Goal: Transaction & Acquisition: Purchase product/service

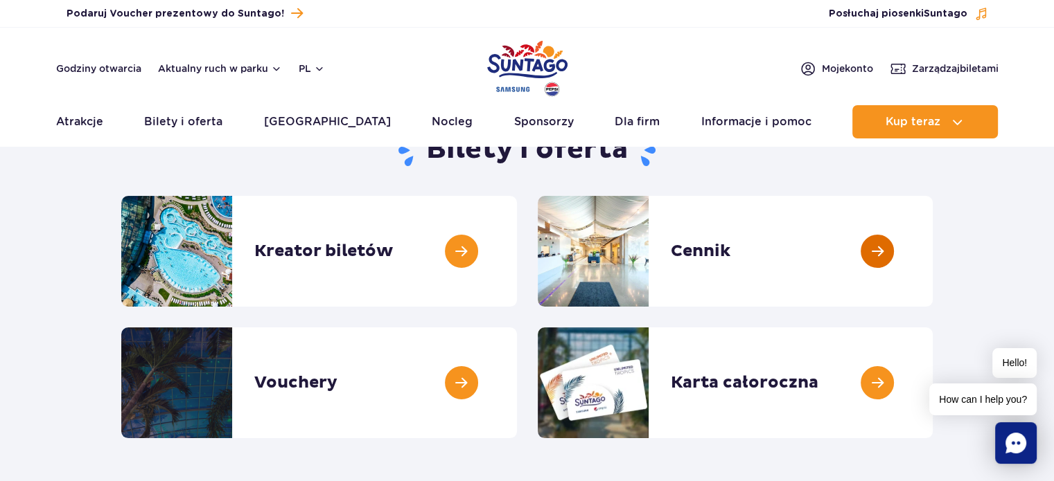
scroll to position [139, 0]
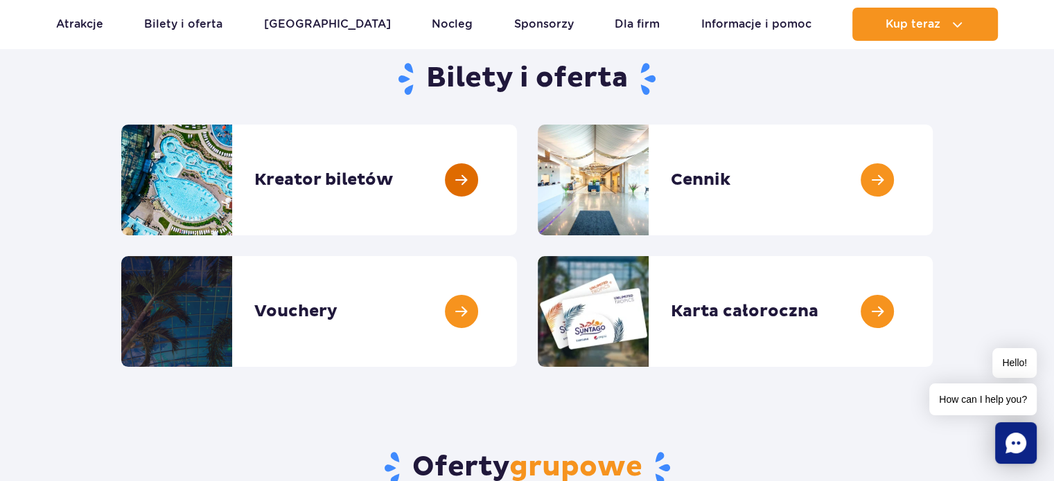
click at [517, 184] on link at bounding box center [517, 180] width 0 height 111
click at [932, 177] on link at bounding box center [932, 180] width 0 height 111
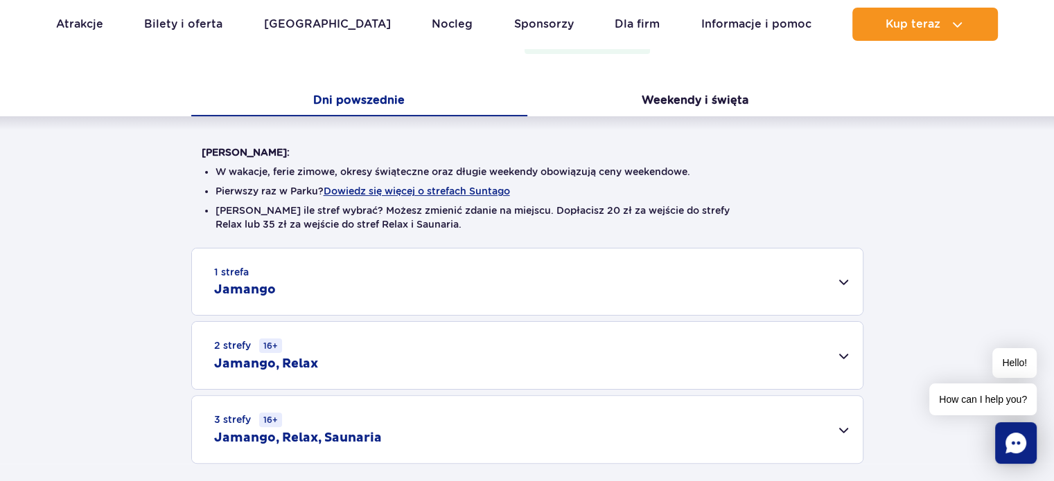
scroll to position [346, 0]
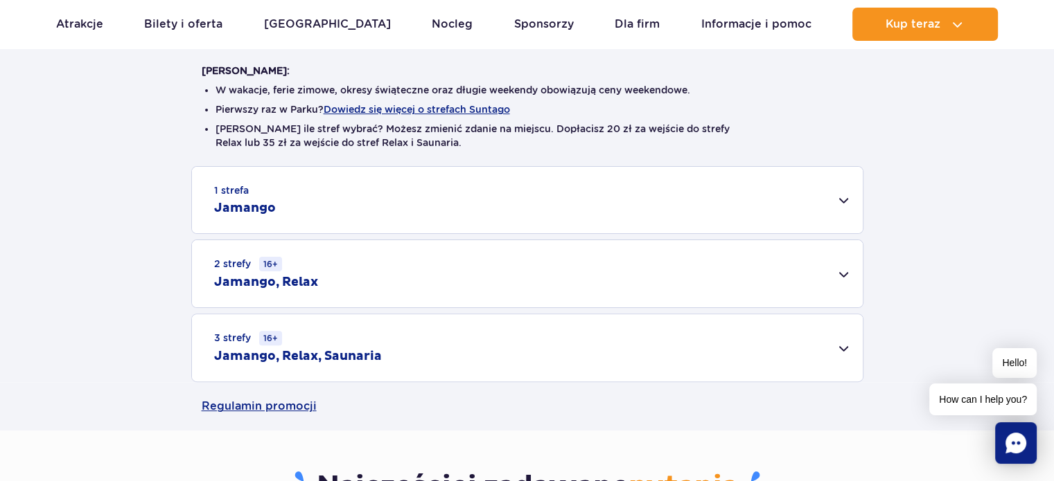
click at [846, 274] on div "2 strefy 16+ Jamango, Relax" at bounding box center [527, 273] width 670 height 67
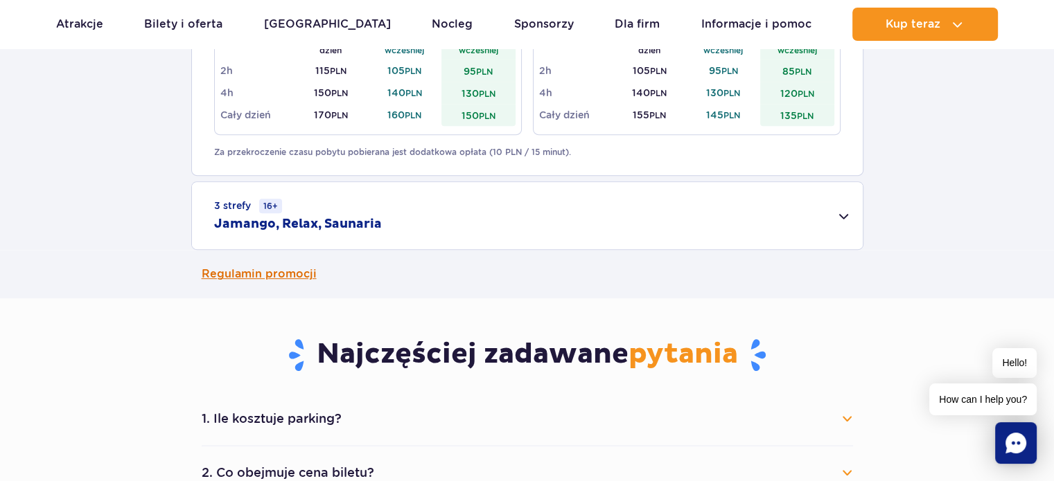
scroll to position [693, 0]
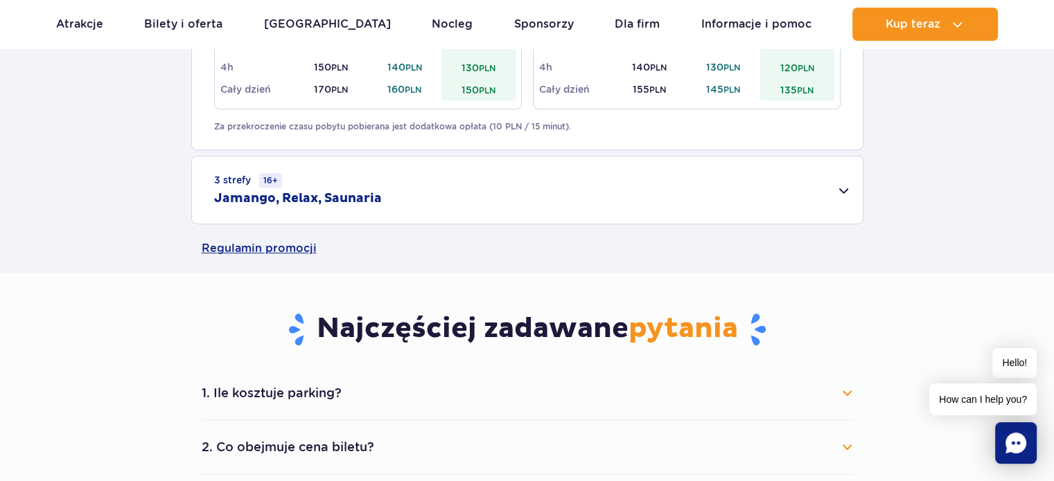
click at [833, 197] on div "3 strefy 16+ Jamango, Relax, Saunaria" at bounding box center [527, 190] width 670 height 67
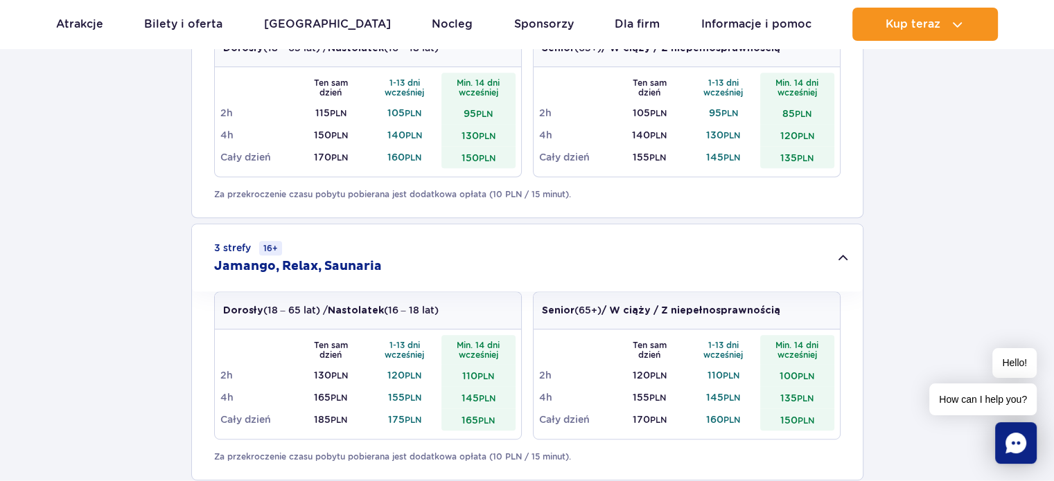
scroll to position [554, 0]
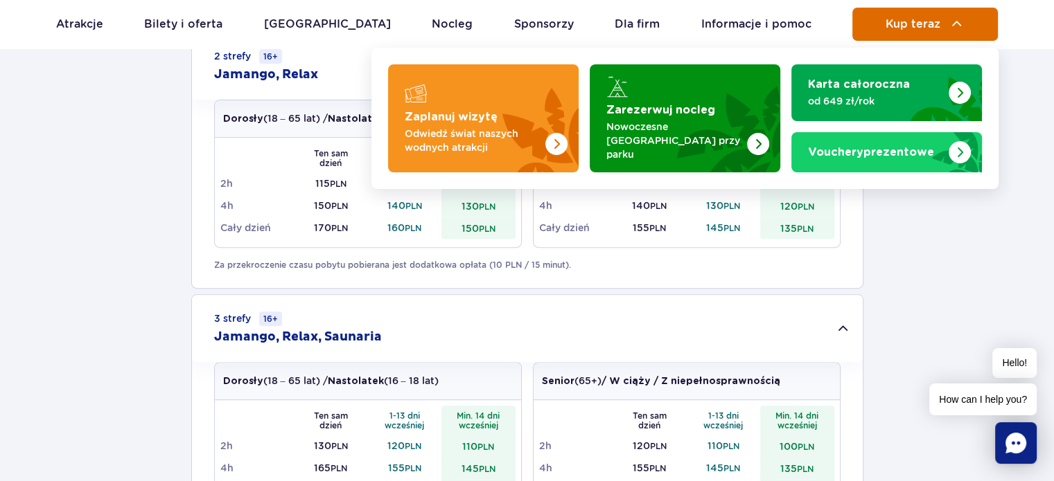
click at [923, 33] on button "Kup teraz" at bounding box center [924, 24] width 145 height 33
click at [967, 27] on button "Kup teraz" at bounding box center [924, 24] width 145 height 33
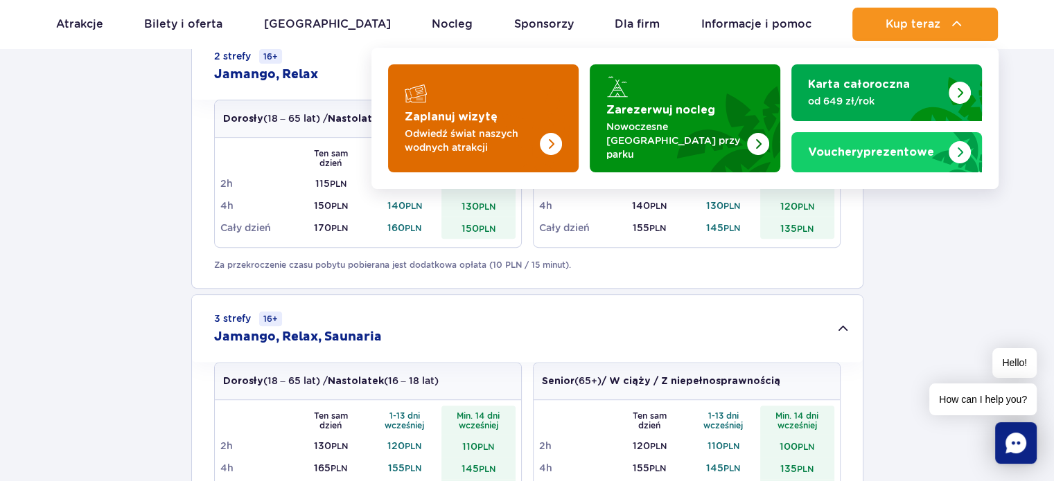
click at [520, 107] on img "Zaplanuj wizytę" at bounding box center [523, 118] width 110 height 108
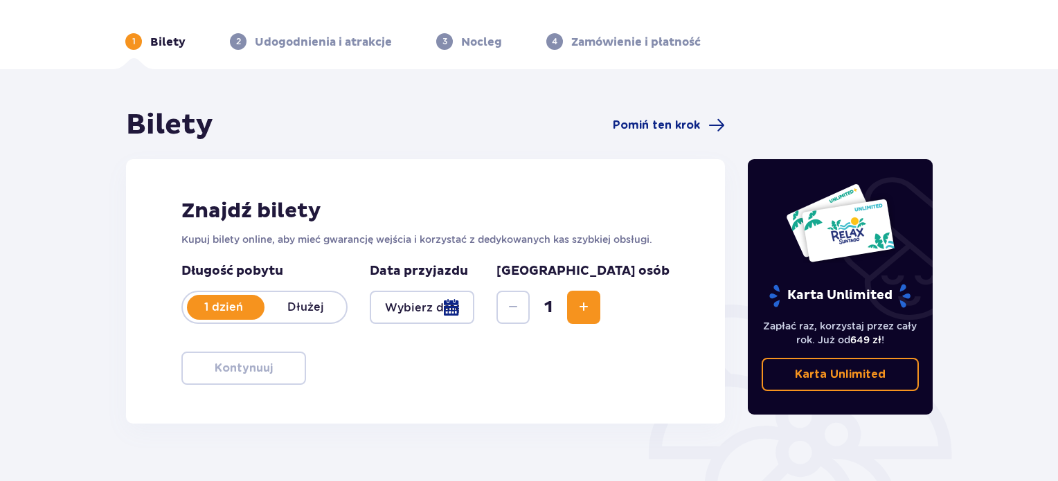
scroll to position [139, 0]
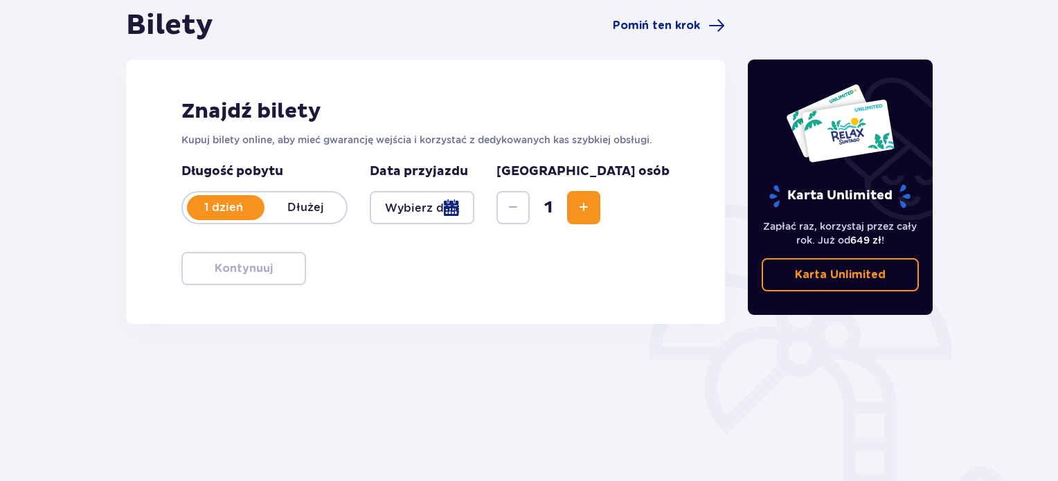
click at [431, 202] on div at bounding box center [422, 207] width 105 height 33
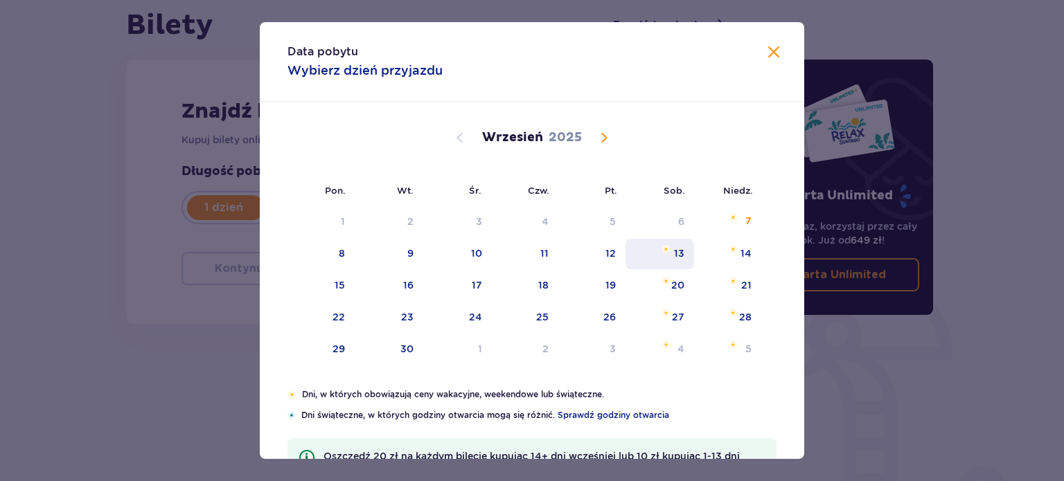
click at [676, 253] on div "13" at bounding box center [679, 254] width 10 height 14
type input "13.09.25"
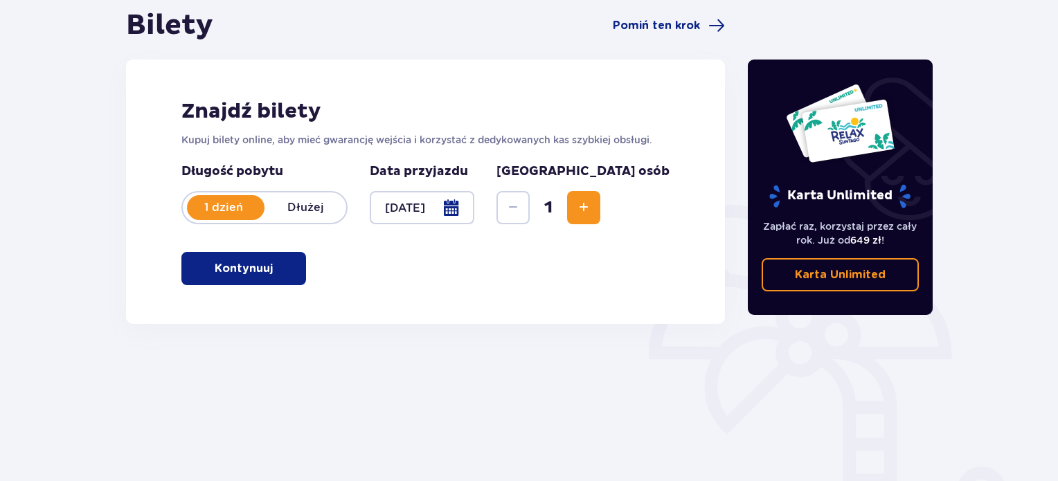
click at [601, 211] on button "Increase" at bounding box center [583, 207] width 33 height 33
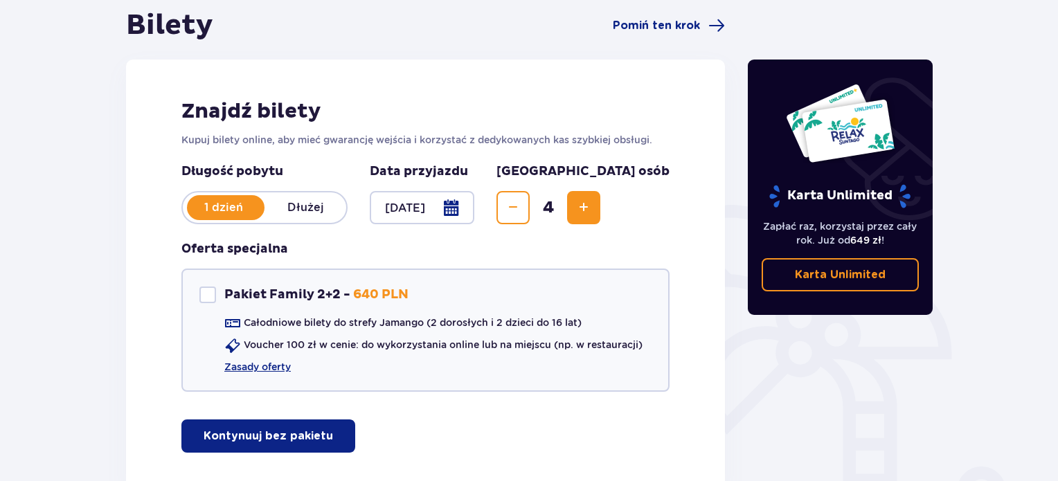
click at [601, 211] on button "Increase" at bounding box center [583, 207] width 33 height 33
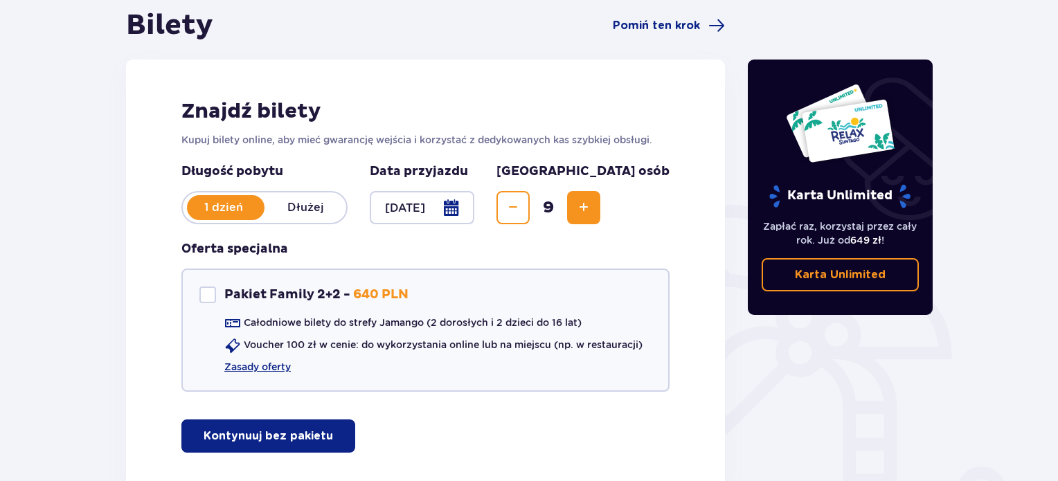
click at [601, 211] on button "Increase" at bounding box center [583, 207] width 33 height 33
click at [522, 210] on span "Decrease" at bounding box center [513, 207] width 17 height 17
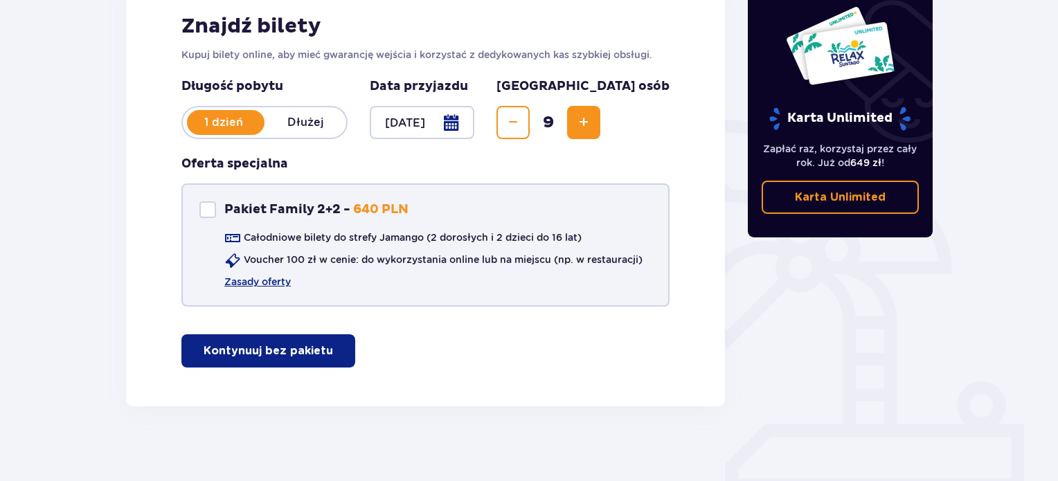
scroll to position [231, 0]
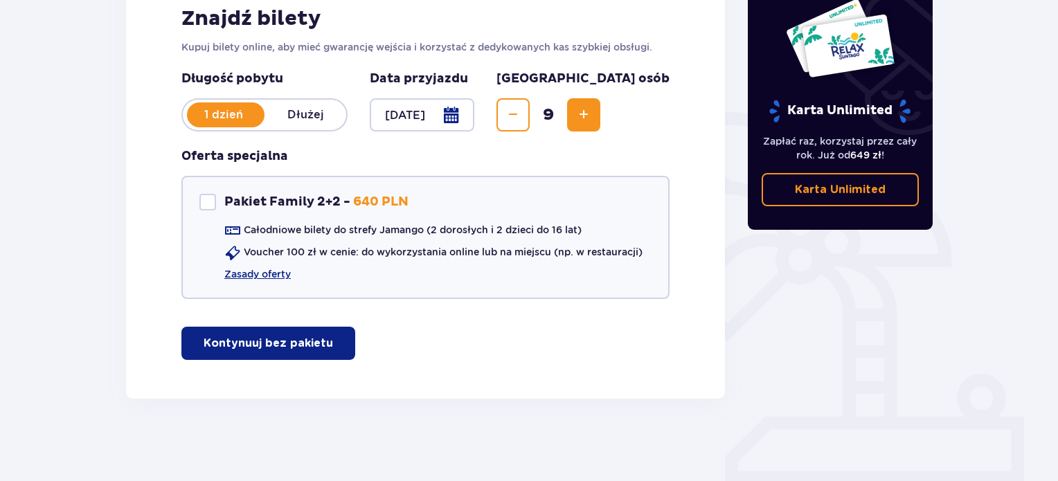
click at [318, 344] on p "Kontynuuj bez pakietu" at bounding box center [269, 343] width 130 height 15
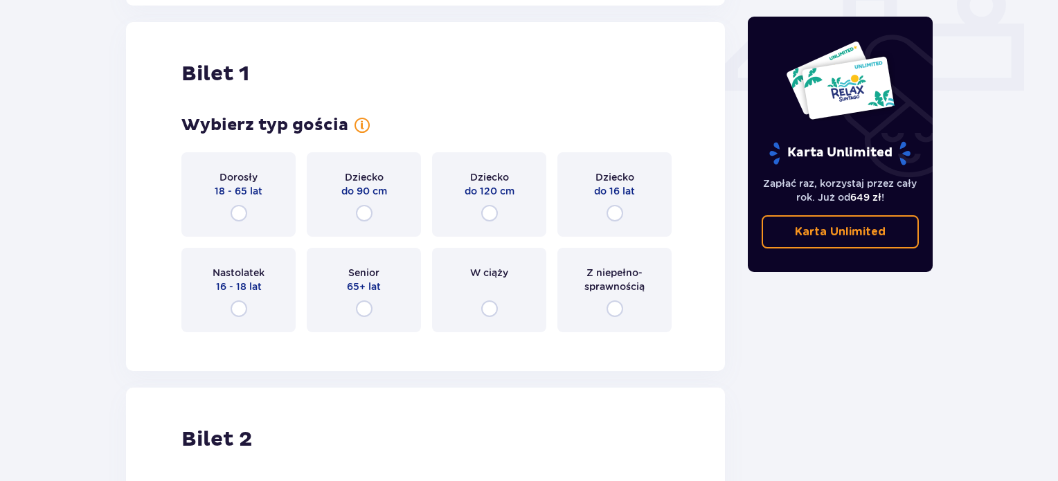
scroll to position [630, 0]
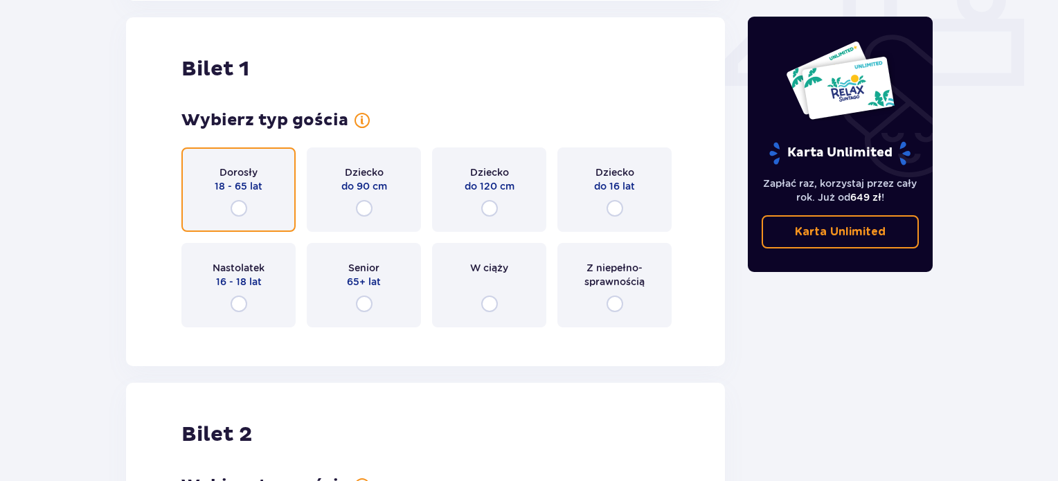
click at [233, 212] on input "radio" at bounding box center [239, 208] width 17 height 17
radio input "true"
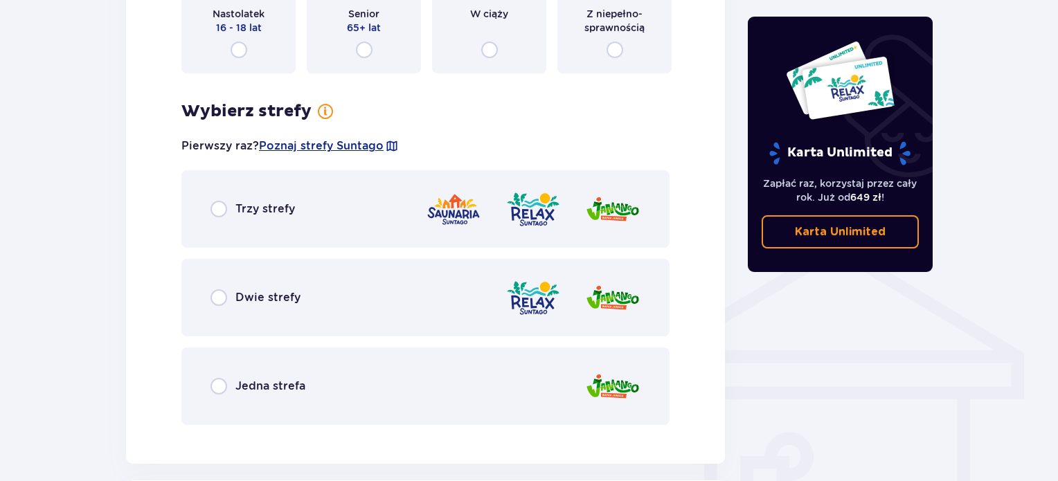
scroll to position [898, 0]
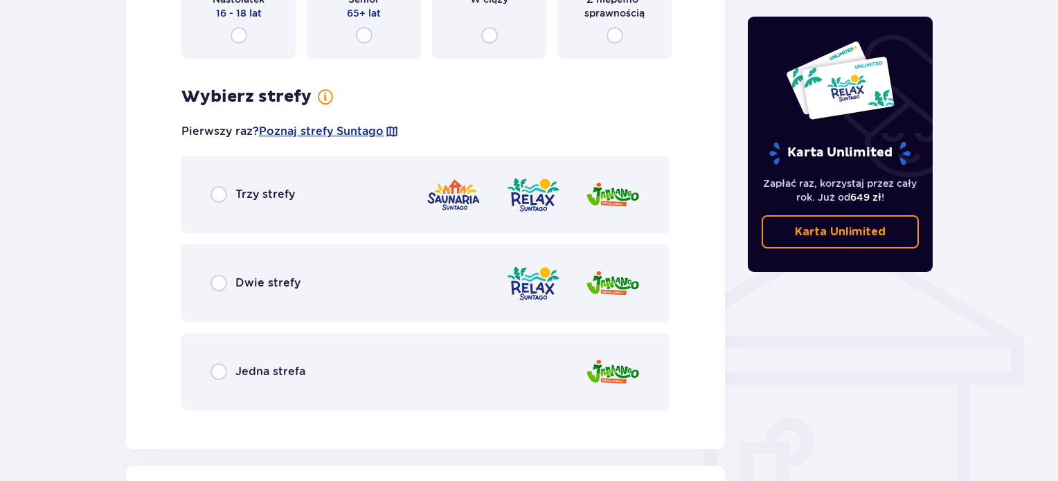
click at [319, 271] on div "Dwie strefy" at bounding box center [425, 284] width 488 height 78
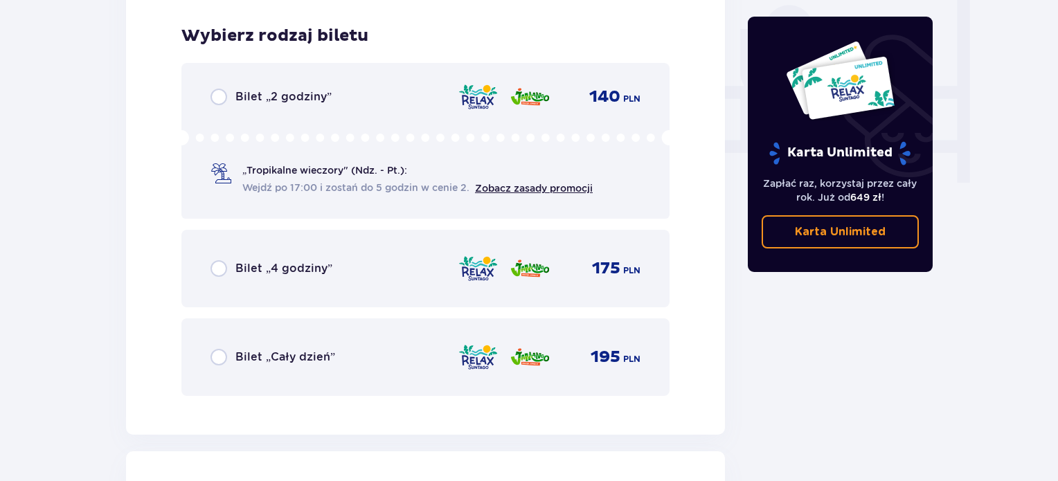
scroll to position [1319, 0]
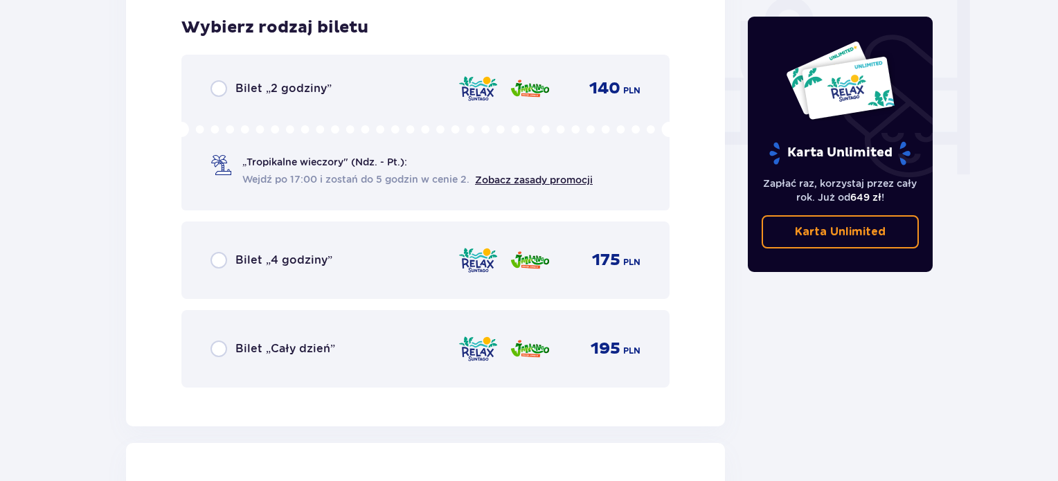
click at [311, 345] on p "Bilet „Cały dzień”" at bounding box center [286, 348] width 100 height 15
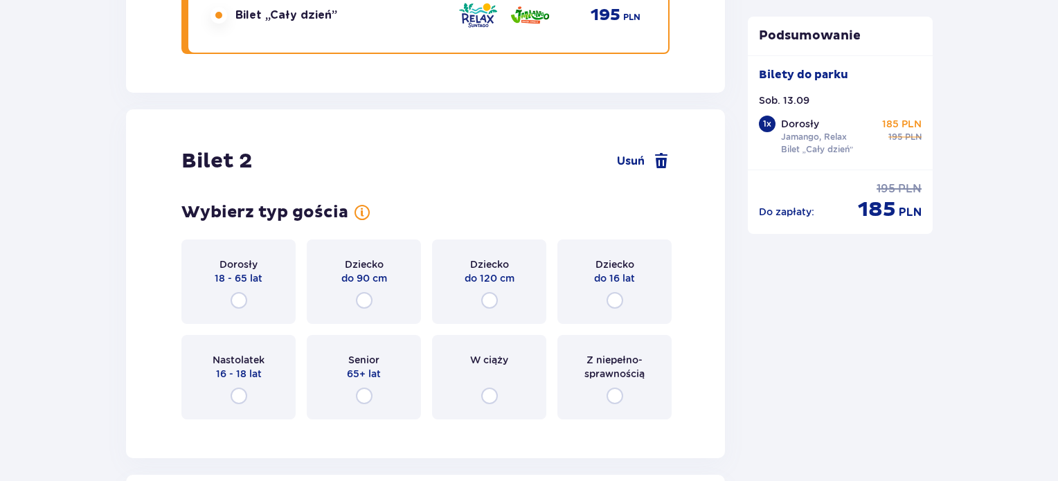
scroll to position [1745, 0]
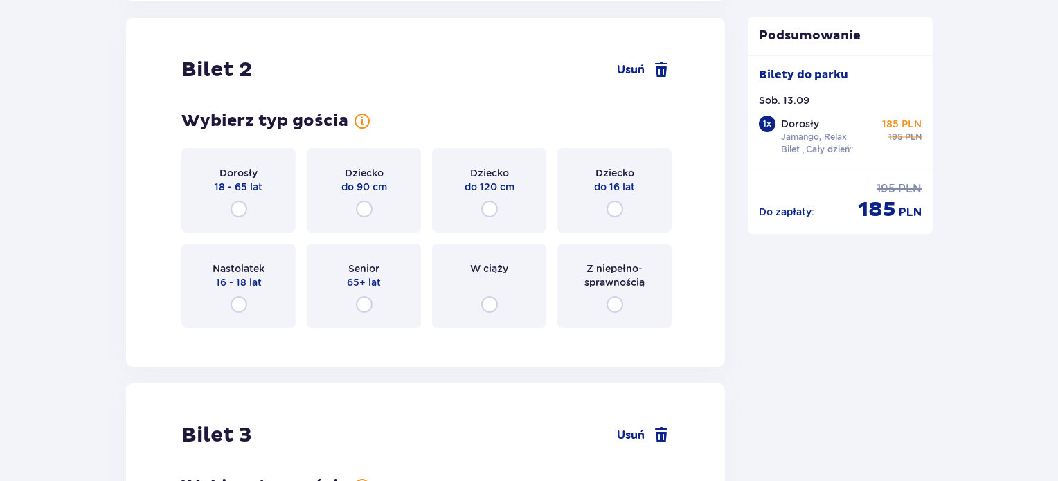
click at [251, 303] on div "Nastolatek 16 - 18 lat" at bounding box center [238, 286] width 114 height 85
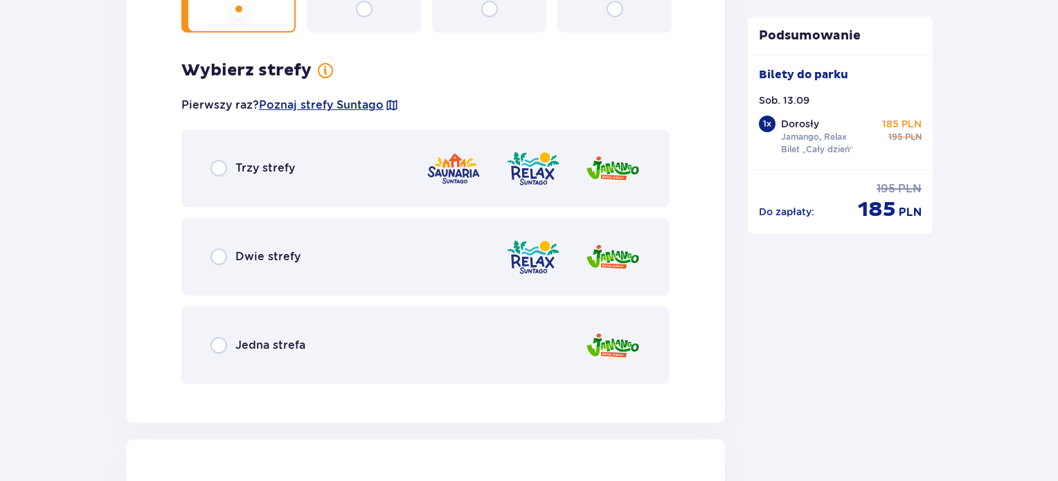
scroll to position [2083, 0]
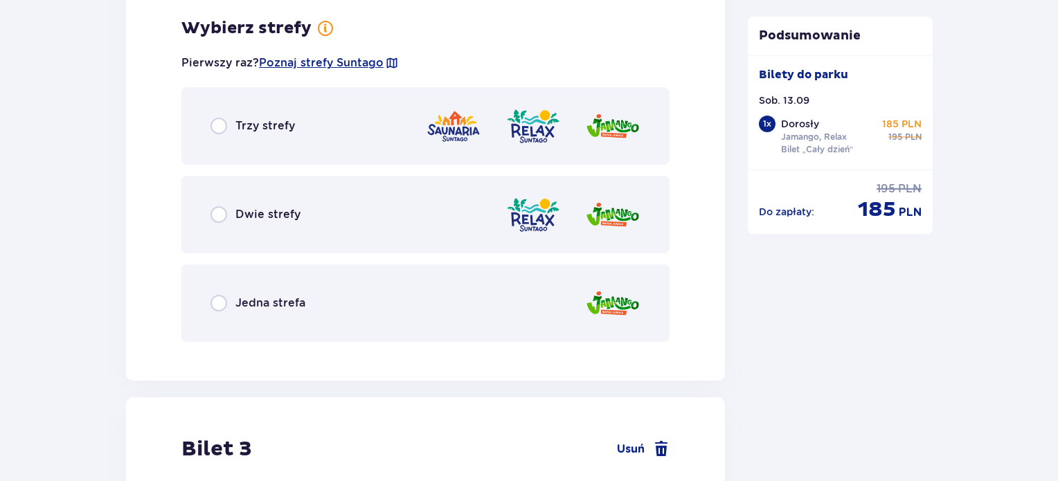
click at [302, 209] on div "Dwie strefy" at bounding box center [425, 215] width 488 height 78
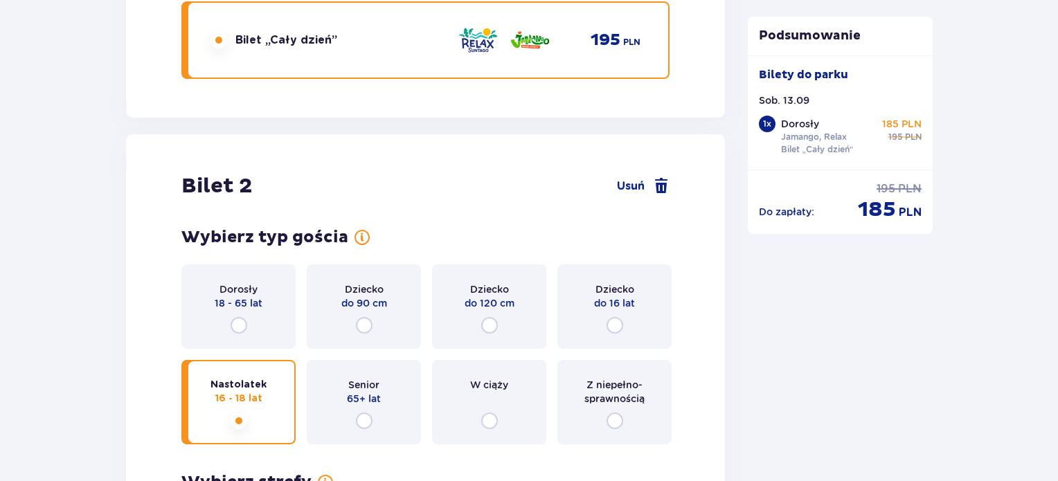
scroll to position [1742, 0]
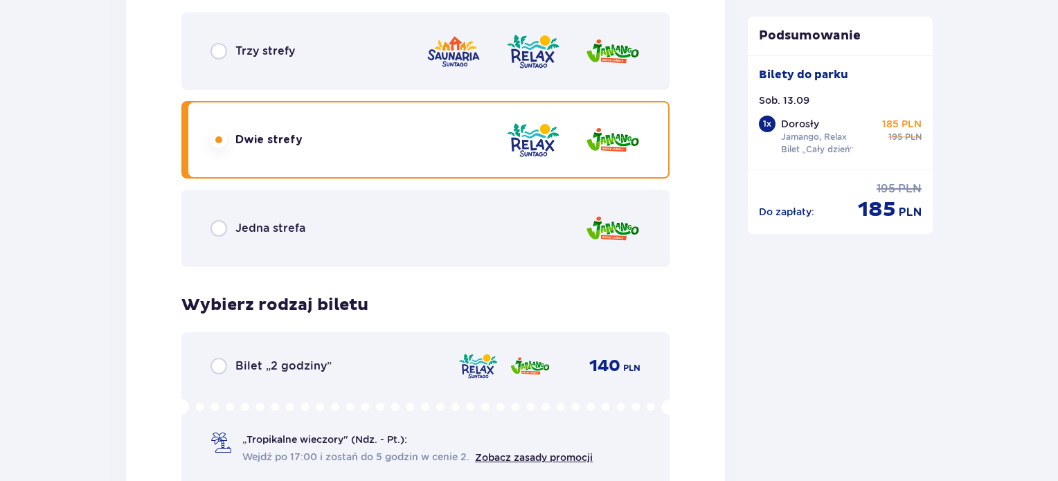
click at [261, 221] on p "Jedna strefa" at bounding box center [271, 228] width 70 height 15
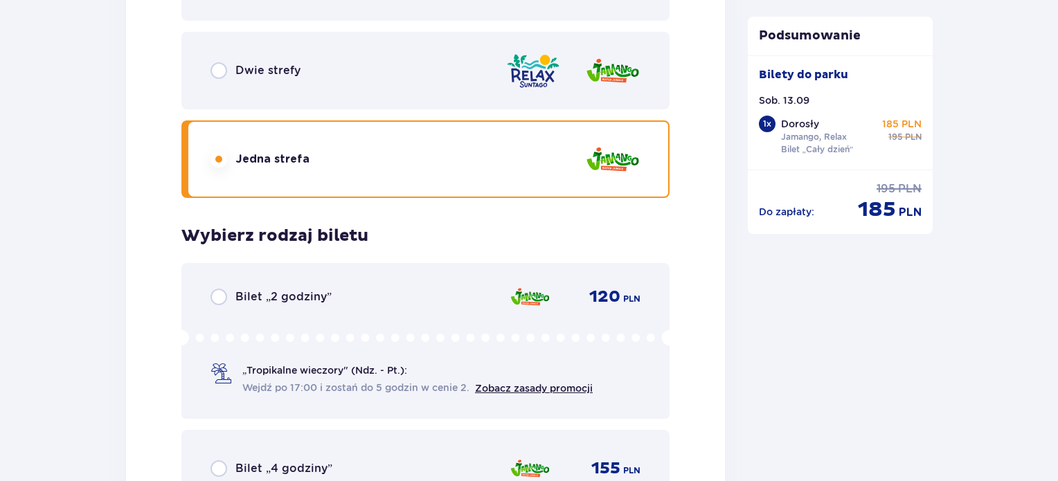
click at [292, 91] on div "Dwie strefy" at bounding box center [425, 71] width 488 height 78
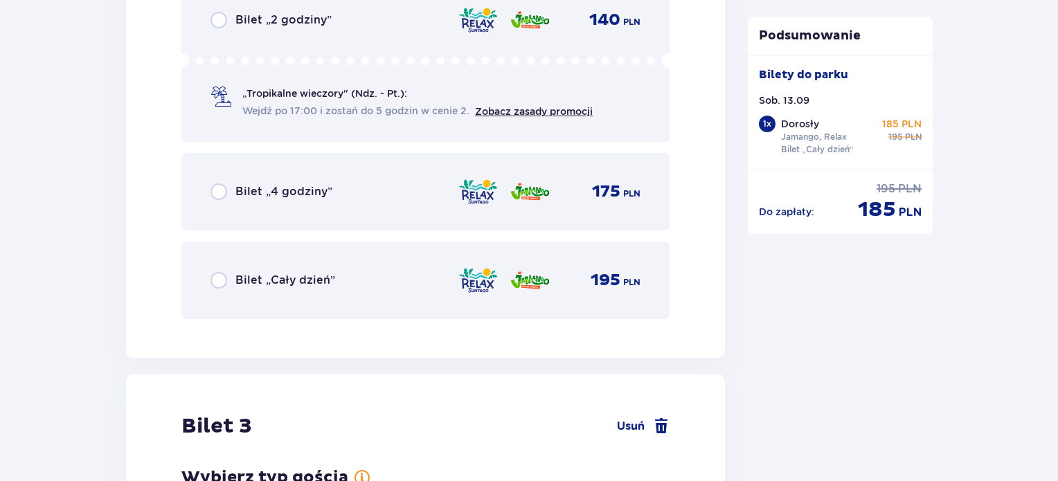
click at [310, 257] on div "Bilet „Cały dzień” 195 PLN" at bounding box center [425, 281] width 488 height 78
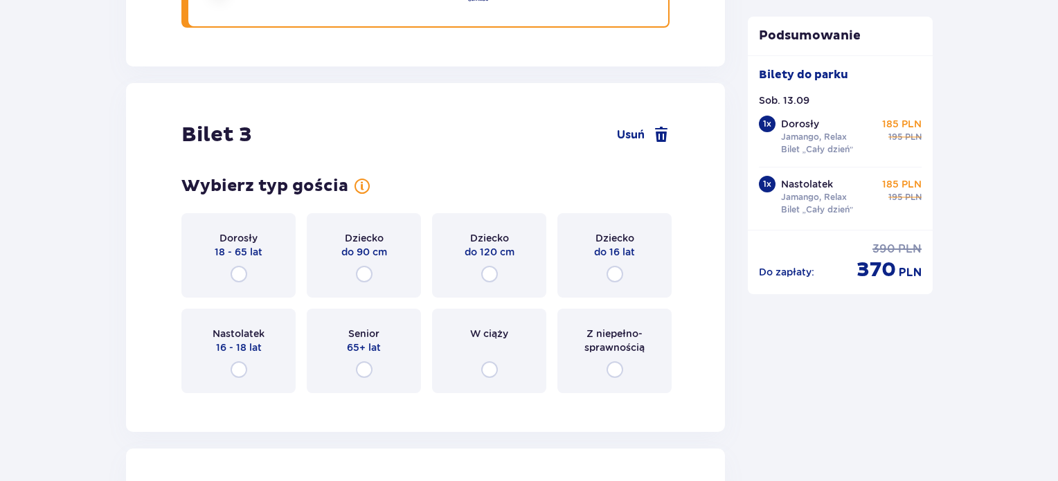
scroll to position [2860, 0]
